Goal: Transaction & Acquisition: Book appointment/travel/reservation

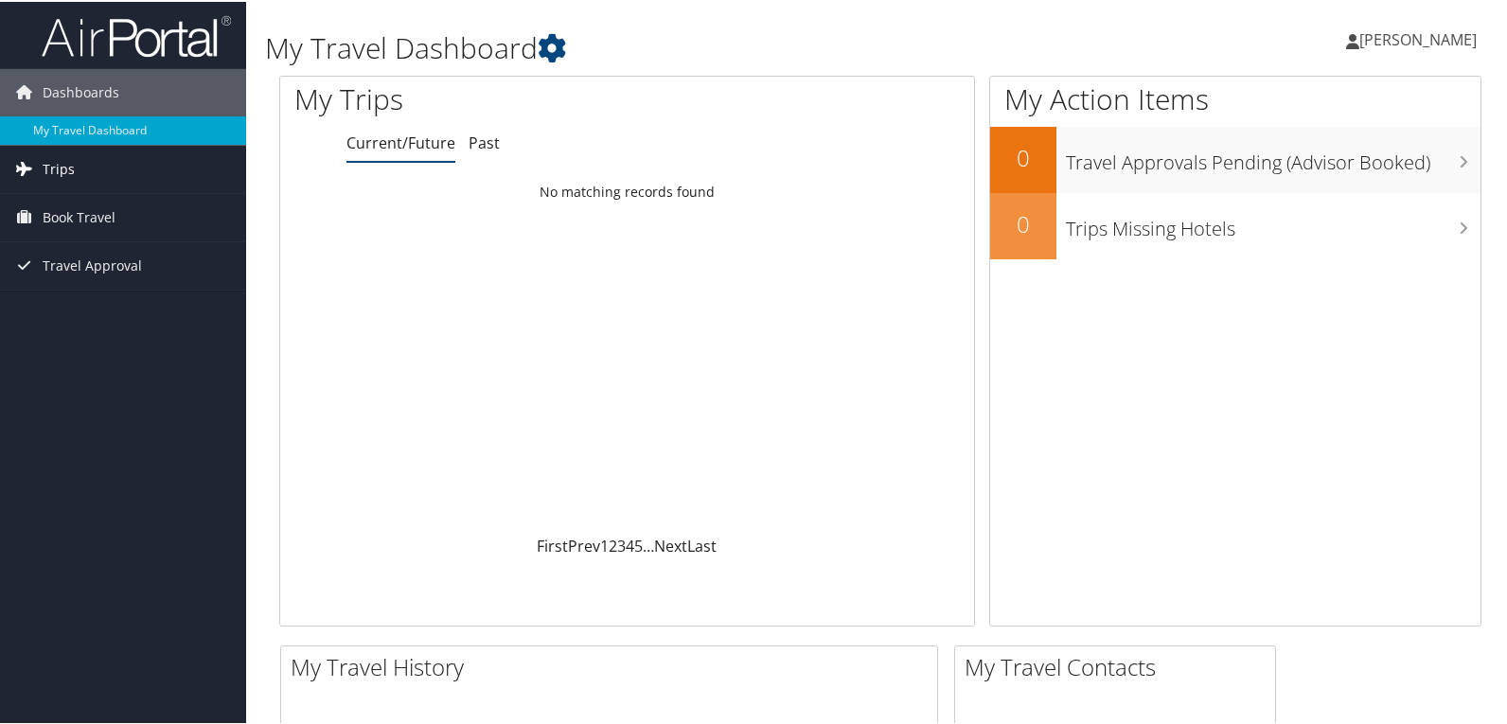
click at [57, 169] on span "Trips" at bounding box center [59, 167] width 32 height 47
click at [63, 299] on span "Book Travel" at bounding box center [79, 300] width 73 height 47
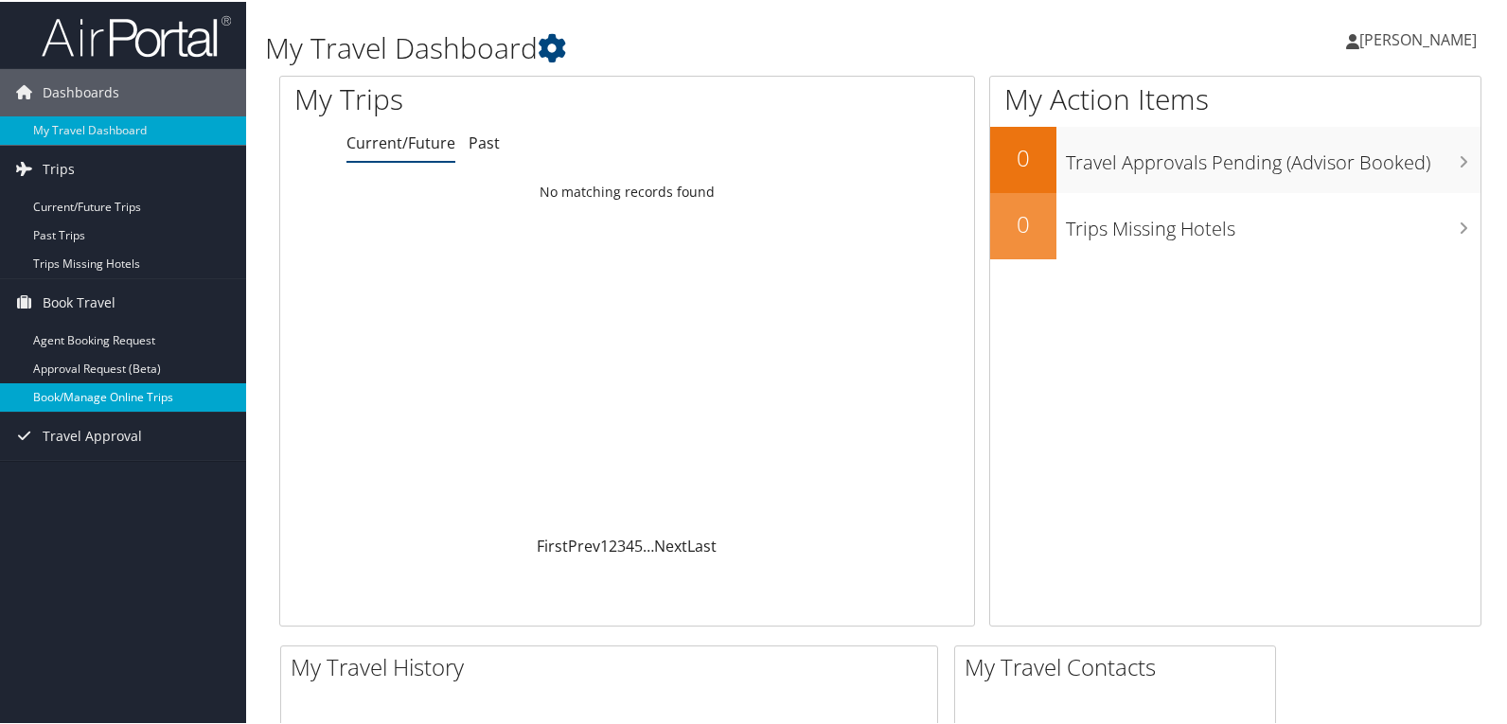
click at [168, 395] on link "Book/Manage Online Trips" at bounding box center [123, 395] width 246 height 28
